Goal: Use online tool/utility: Use online tool/utility

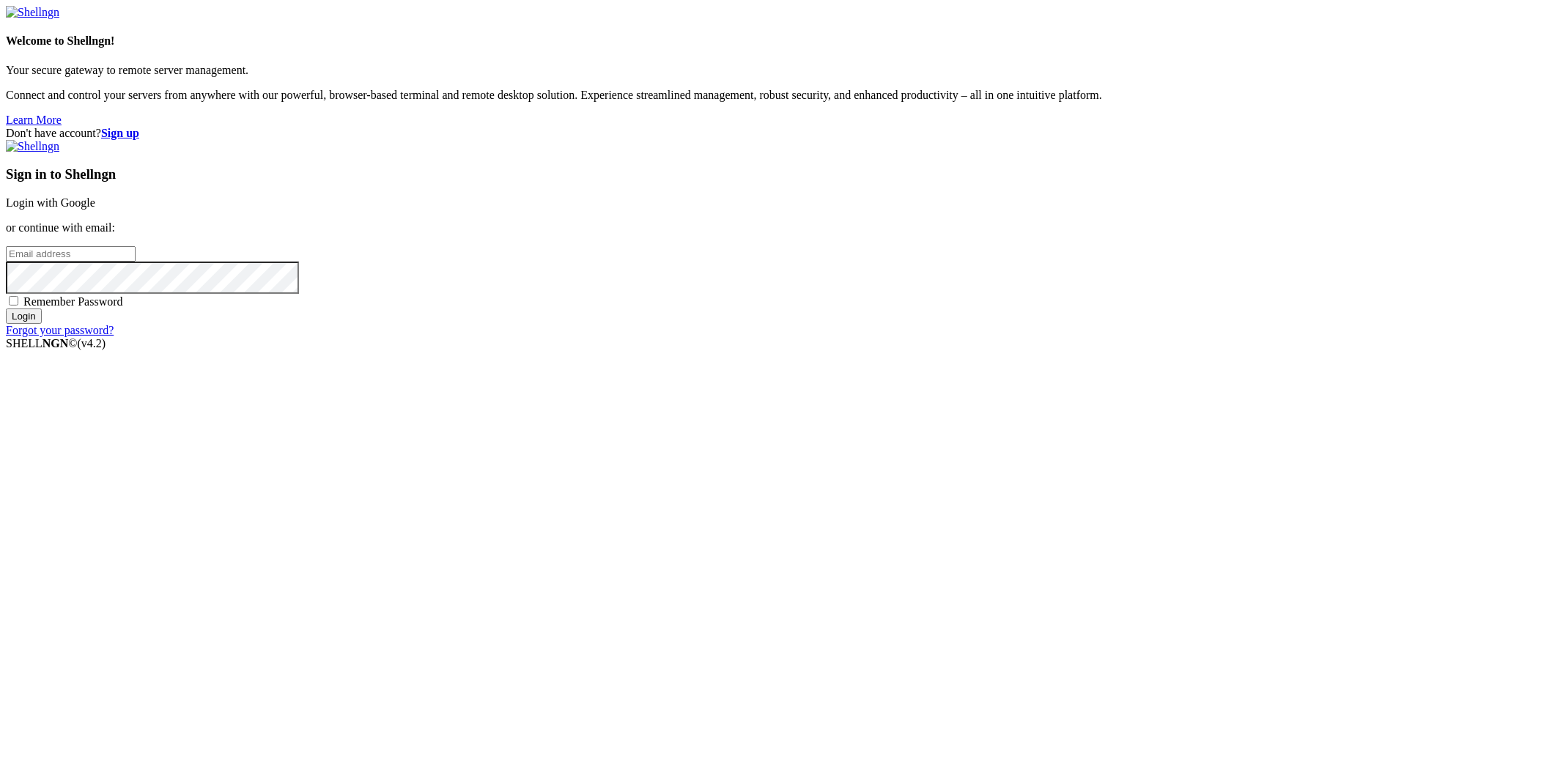
click at [977, 331] on div "Sign in to Shellngn Login with Google or continue with email: Remember Password…" at bounding box center [781, 238] width 1551 height 197
click at [95, 209] on link "Login with Google" at bounding box center [50, 202] width 89 height 13
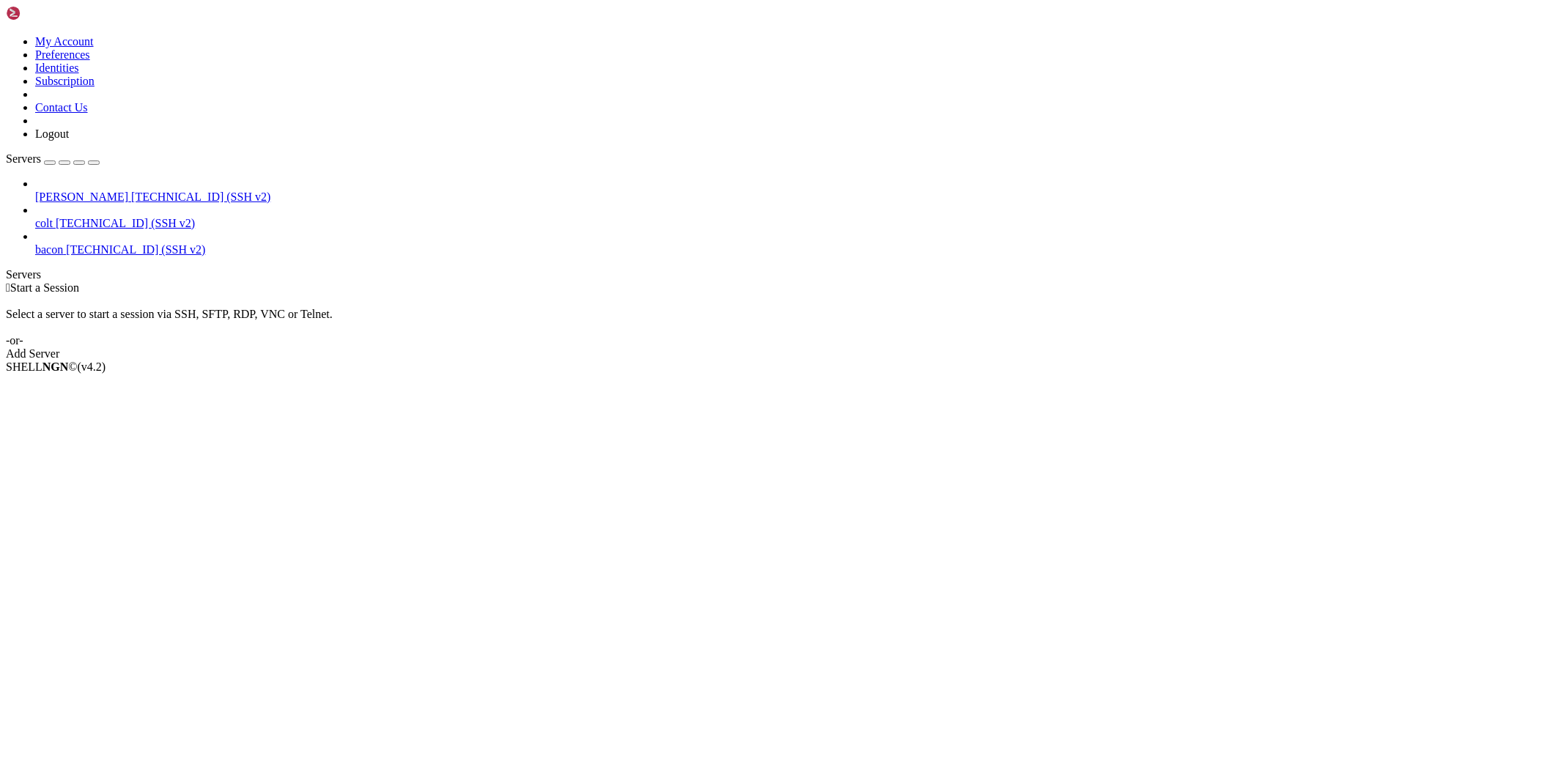
click at [84, 191] on span "[PERSON_NAME]" at bounding box center [82, 197] width 93 height 13
click at [85, 191] on span "[PERSON_NAME]" at bounding box center [82, 197] width 93 height 13
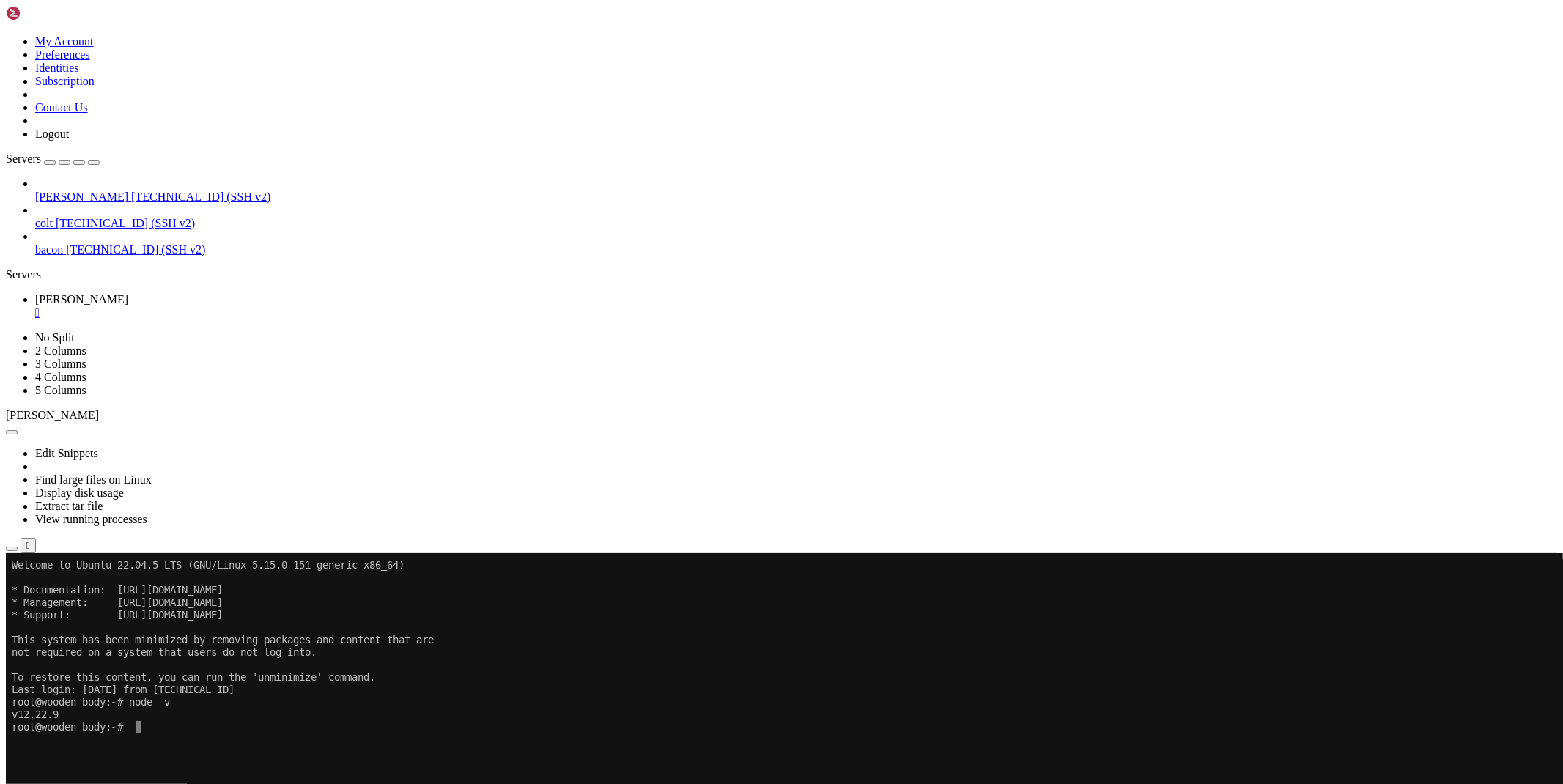
click at [12, 549] on icon "button" at bounding box center [12, 549] width 0 height 0
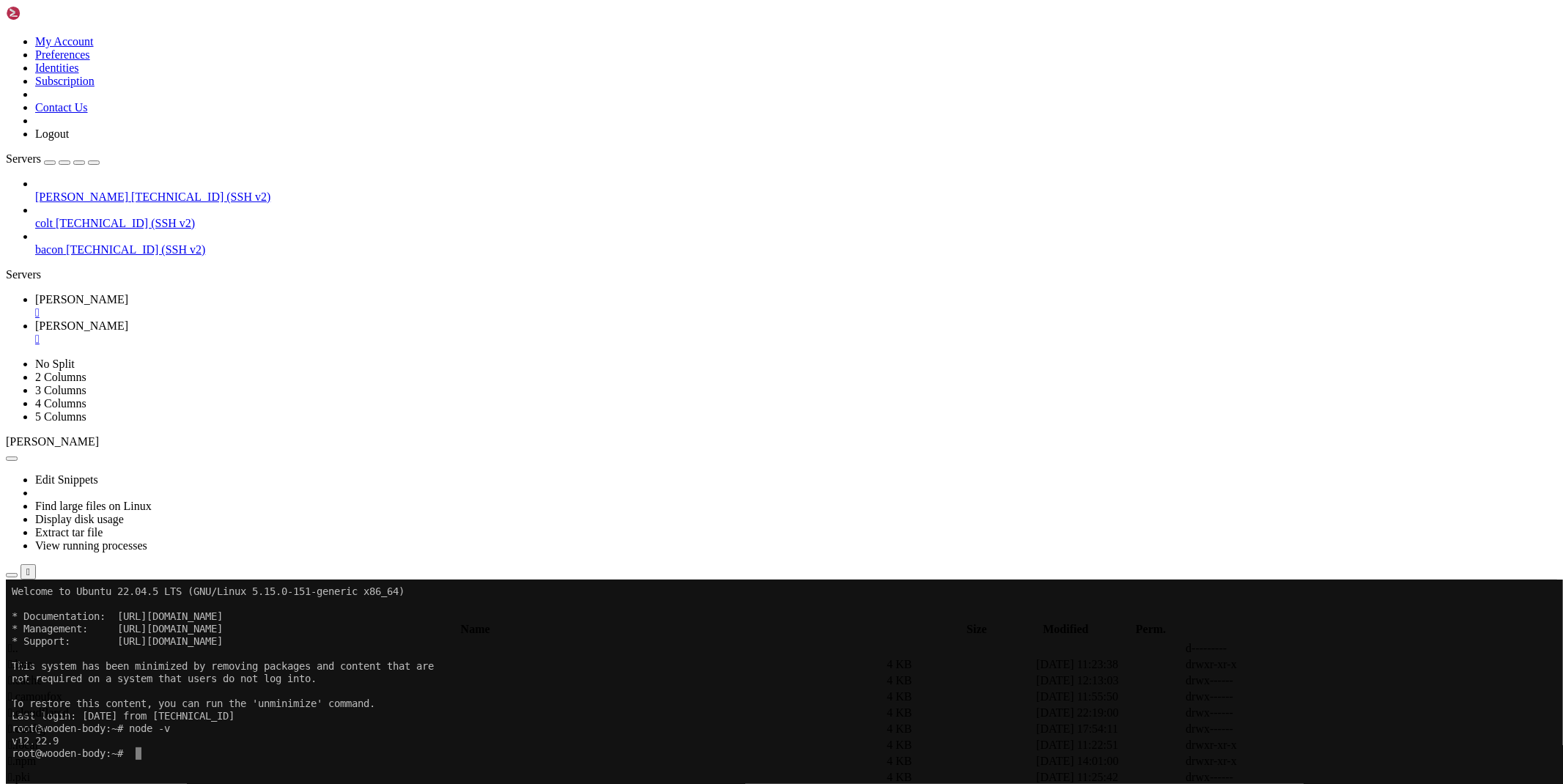
click at [44, 674] on span " bypass" at bounding box center [26, 680] width 36 height 13
type input "/root/ryx/bypass"
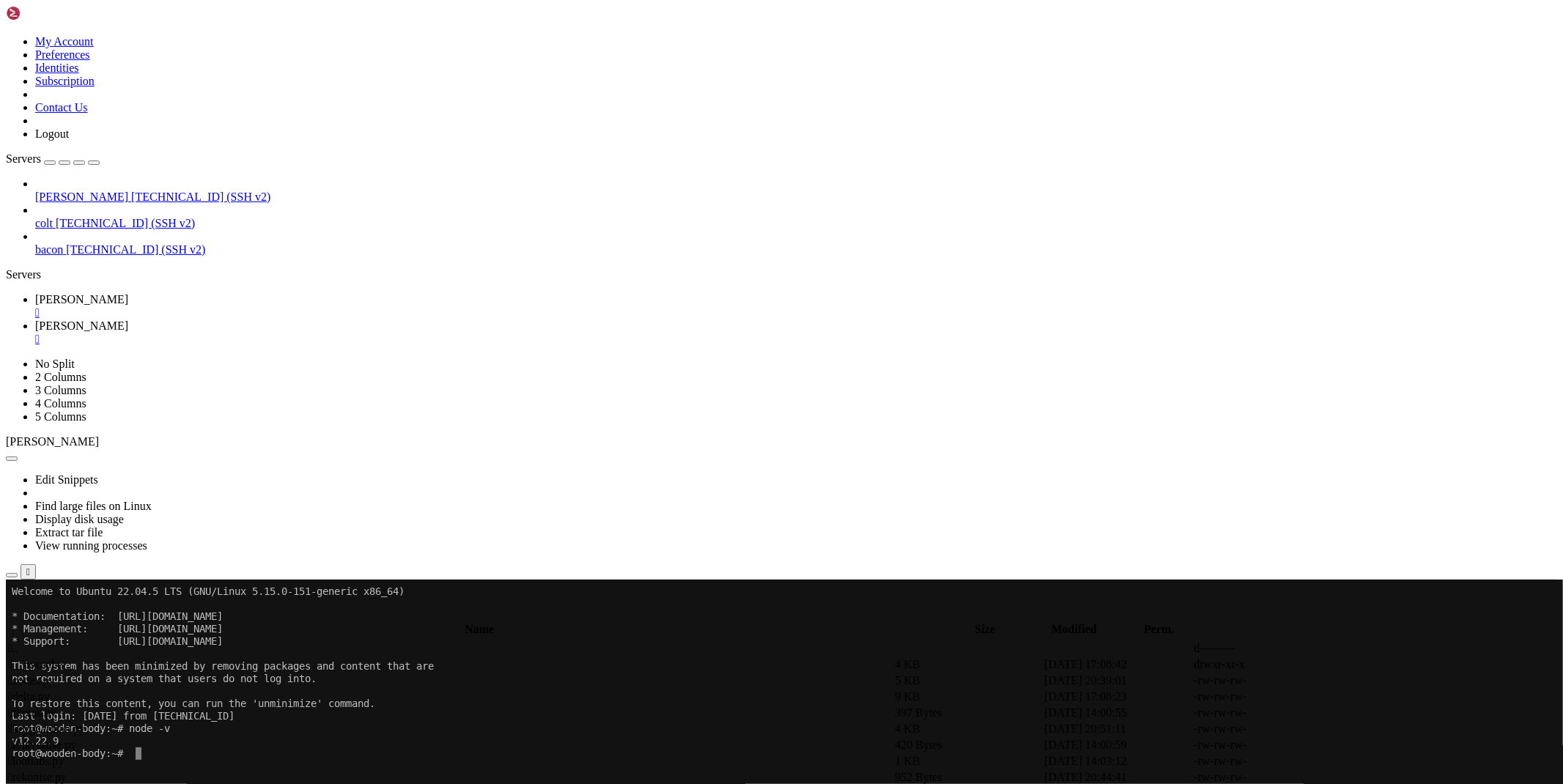
click at [1343, 697] on icon at bounding box center [1343, 697] width 0 height 0
drag, startPoint x: 448, startPoint y: 533, endPoint x: 640, endPoint y: 529, distance: 192.0
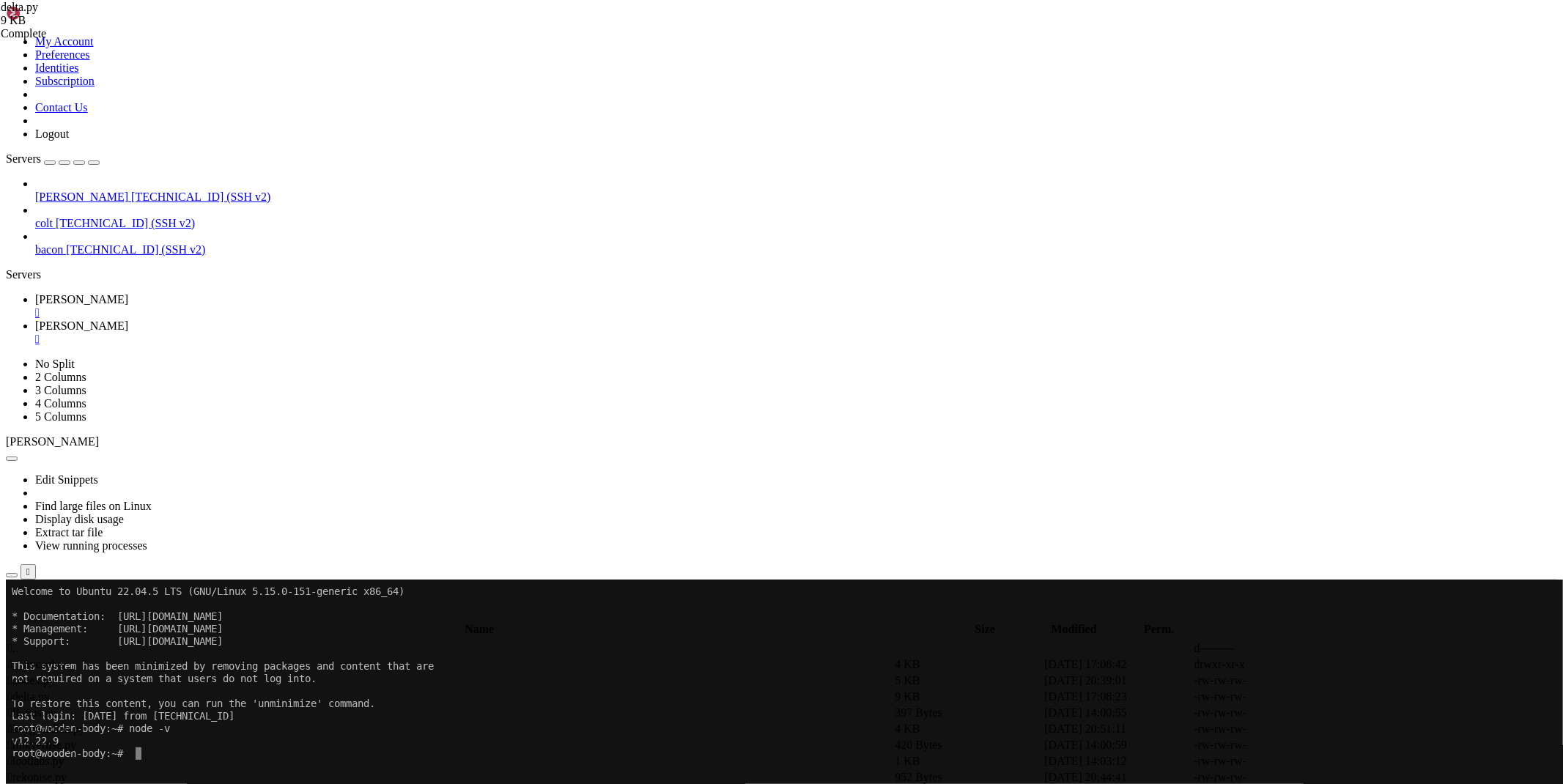
drag, startPoint x: 570, startPoint y: 514, endPoint x: 1562, endPoint y: 514, distance: 992.0
drag, startPoint x: 851, startPoint y: 503, endPoint x: 312, endPoint y: 504, distance: 539.0
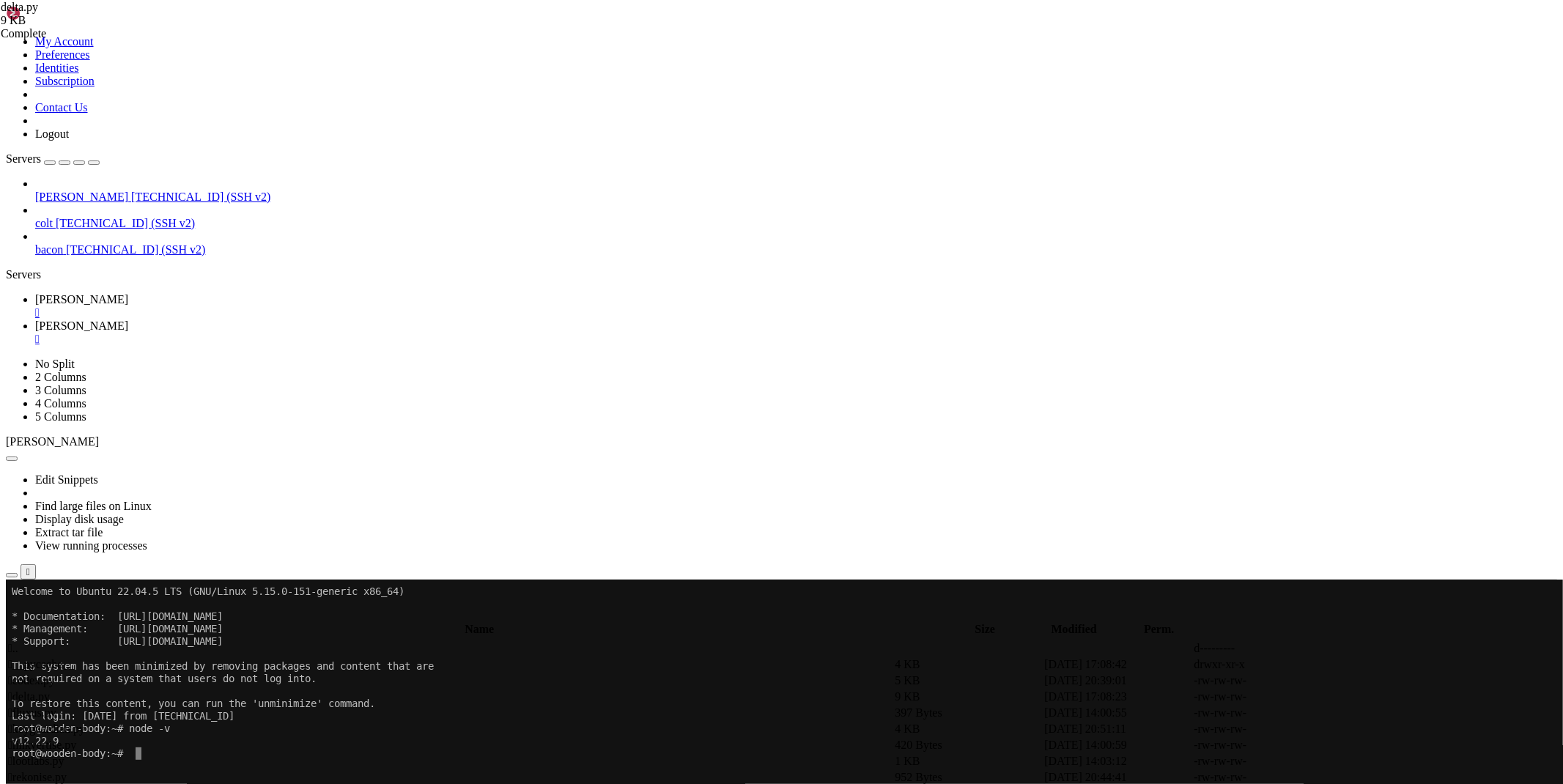
type textarea "useragent = 'Mozilla/5.0 (Linux; Android 11; Pixel 5) AppleWebKit/537.36 (KHTML…"
